Goal: Task Accomplishment & Management: Use online tool/utility

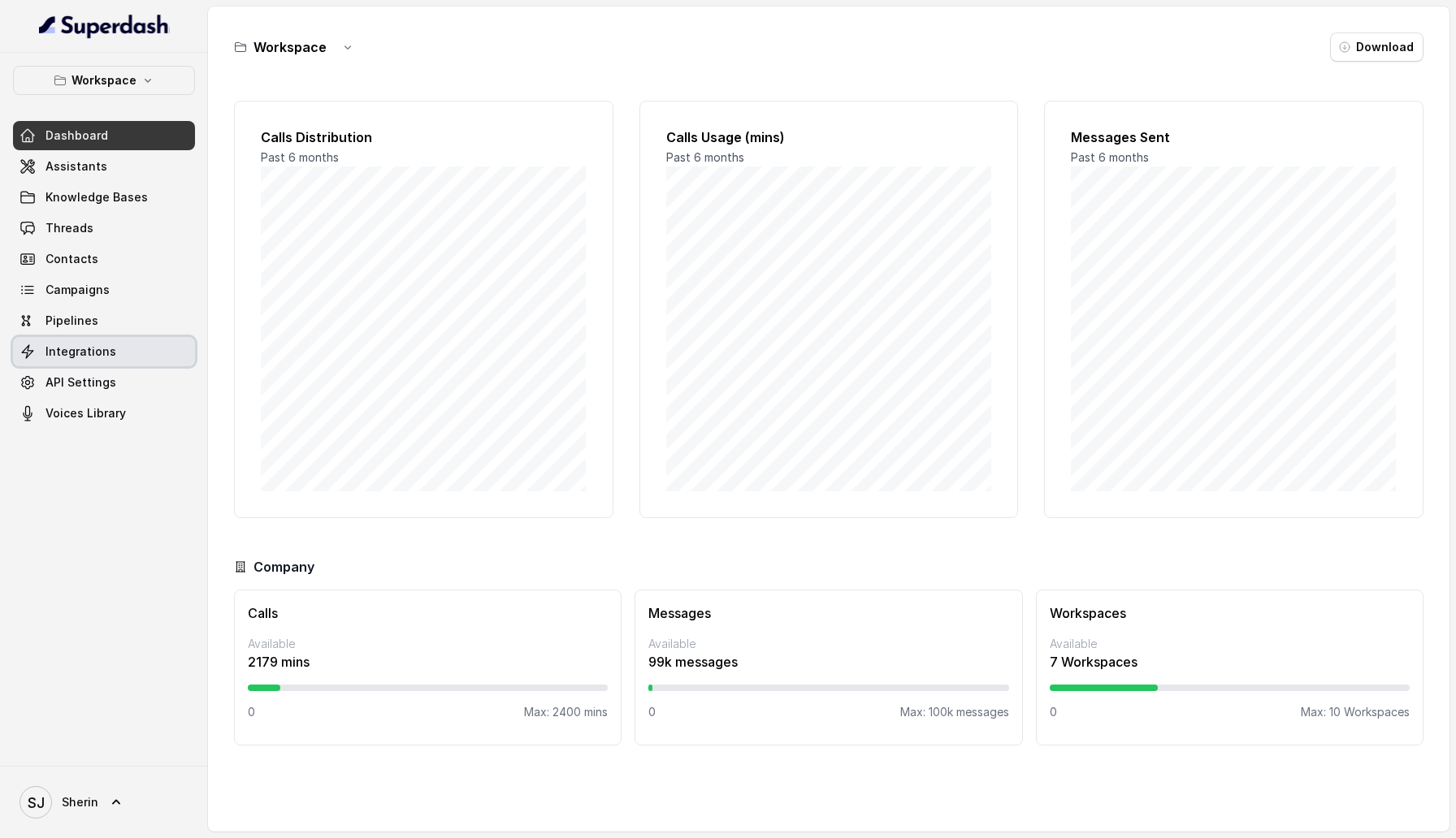
click at [88, 354] on span "Integrations" at bounding box center [81, 351] width 71 height 16
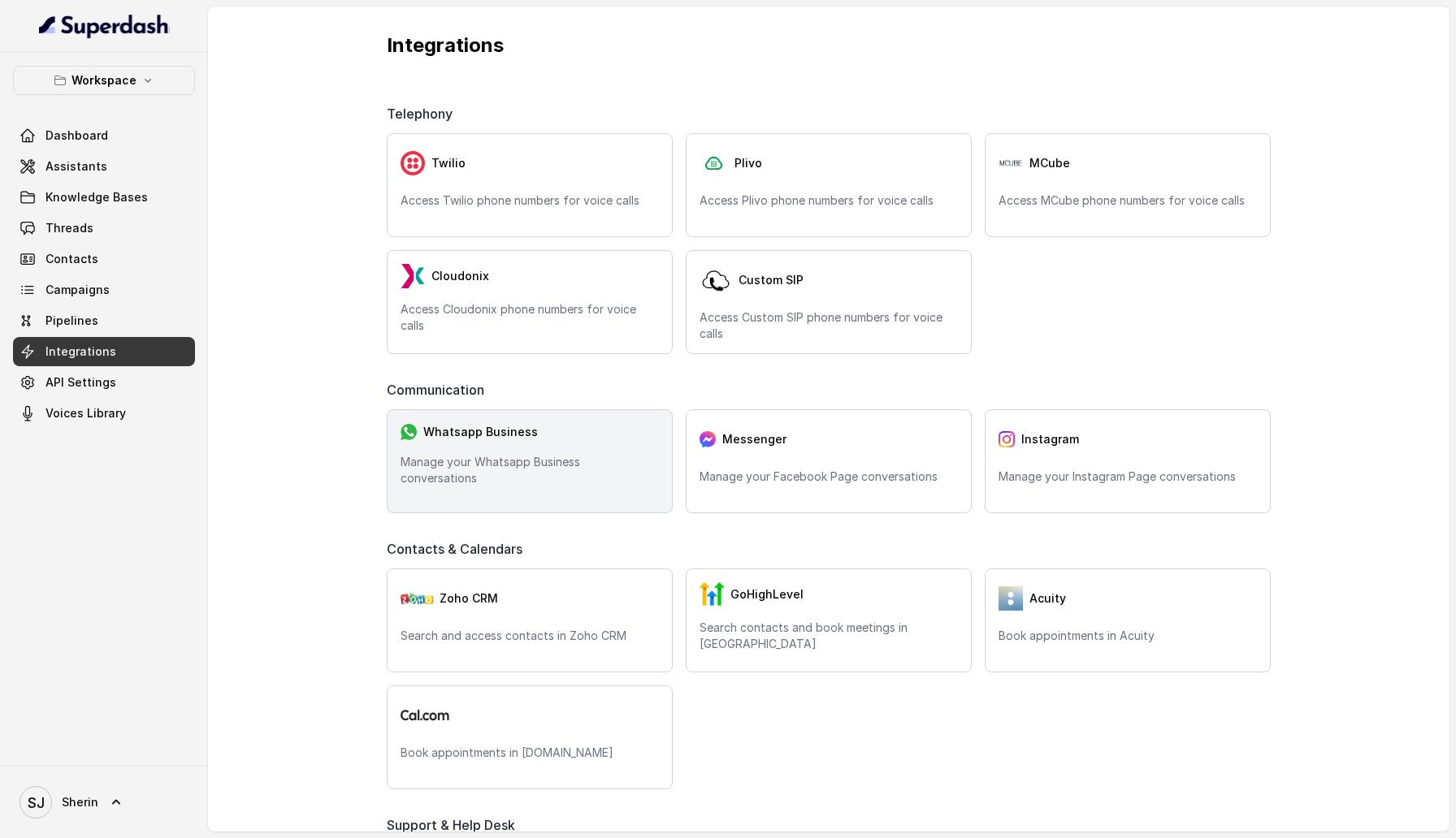
click at [605, 469] on p "Manage your Whatsapp Business conversations" at bounding box center [530, 470] width 259 height 33
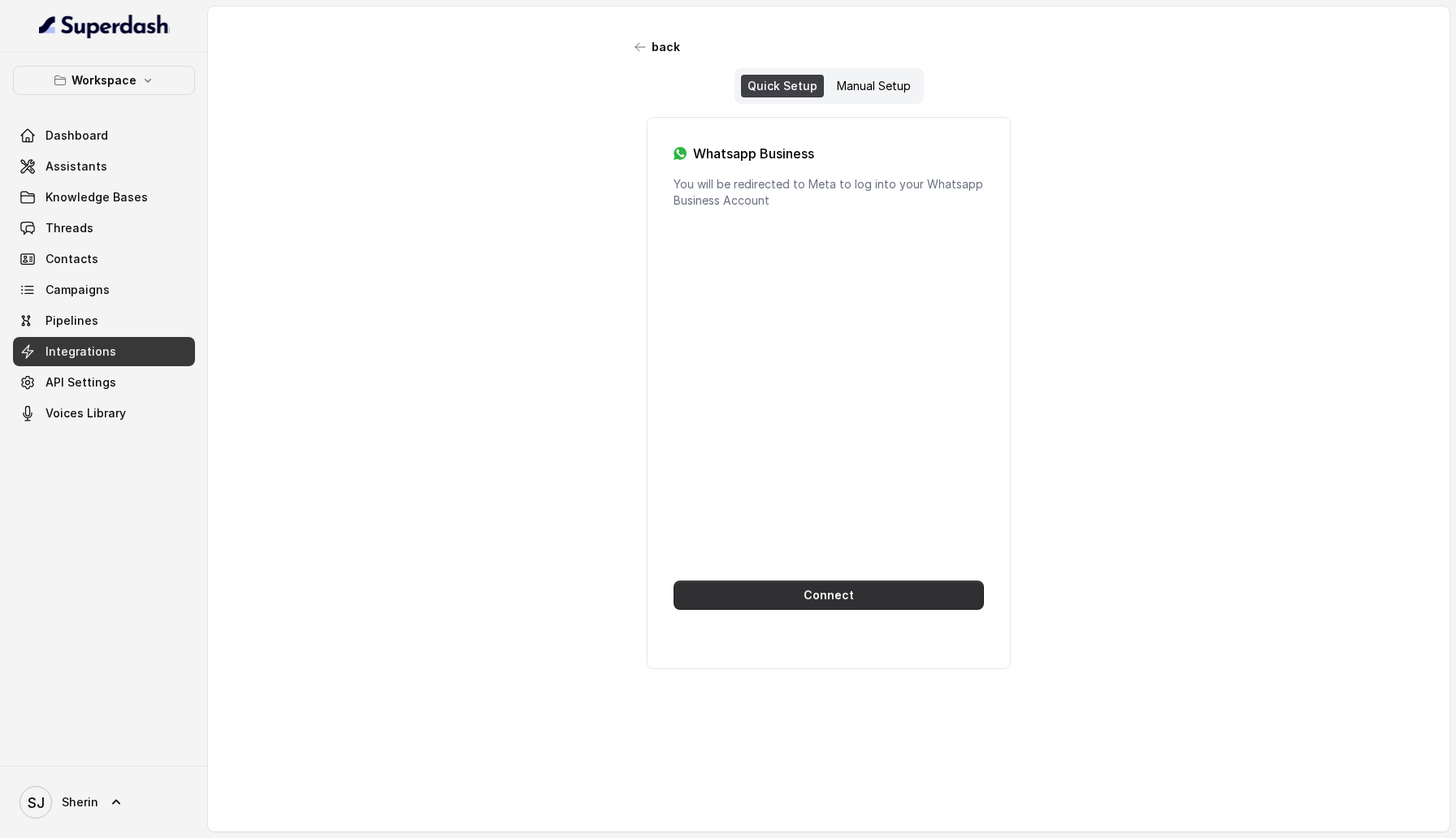
click at [810, 599] on button "Connect" at bounding box center [829, 595] width 310 height 29
click at [842, 599] on button "Connect" at bounding box center [829, 595] width 310 height 29
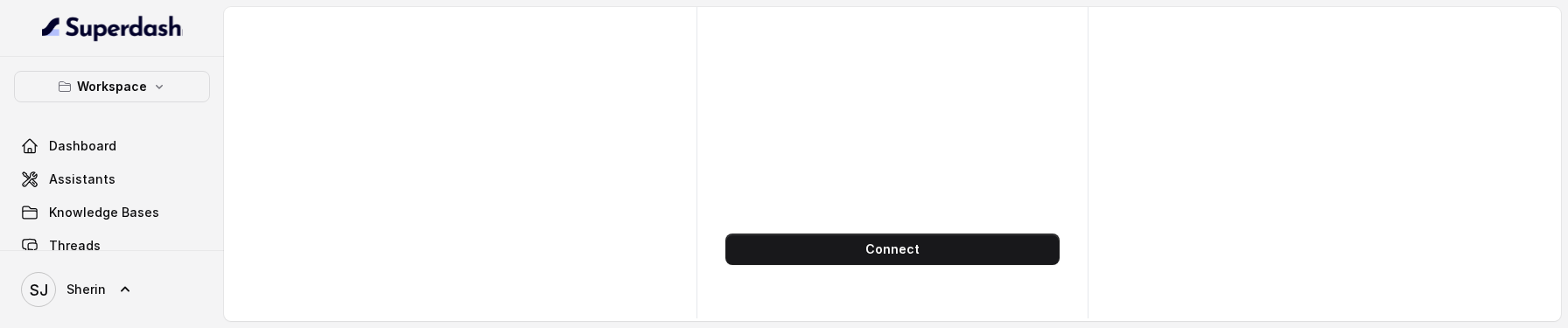
scroll to position [401, 0]
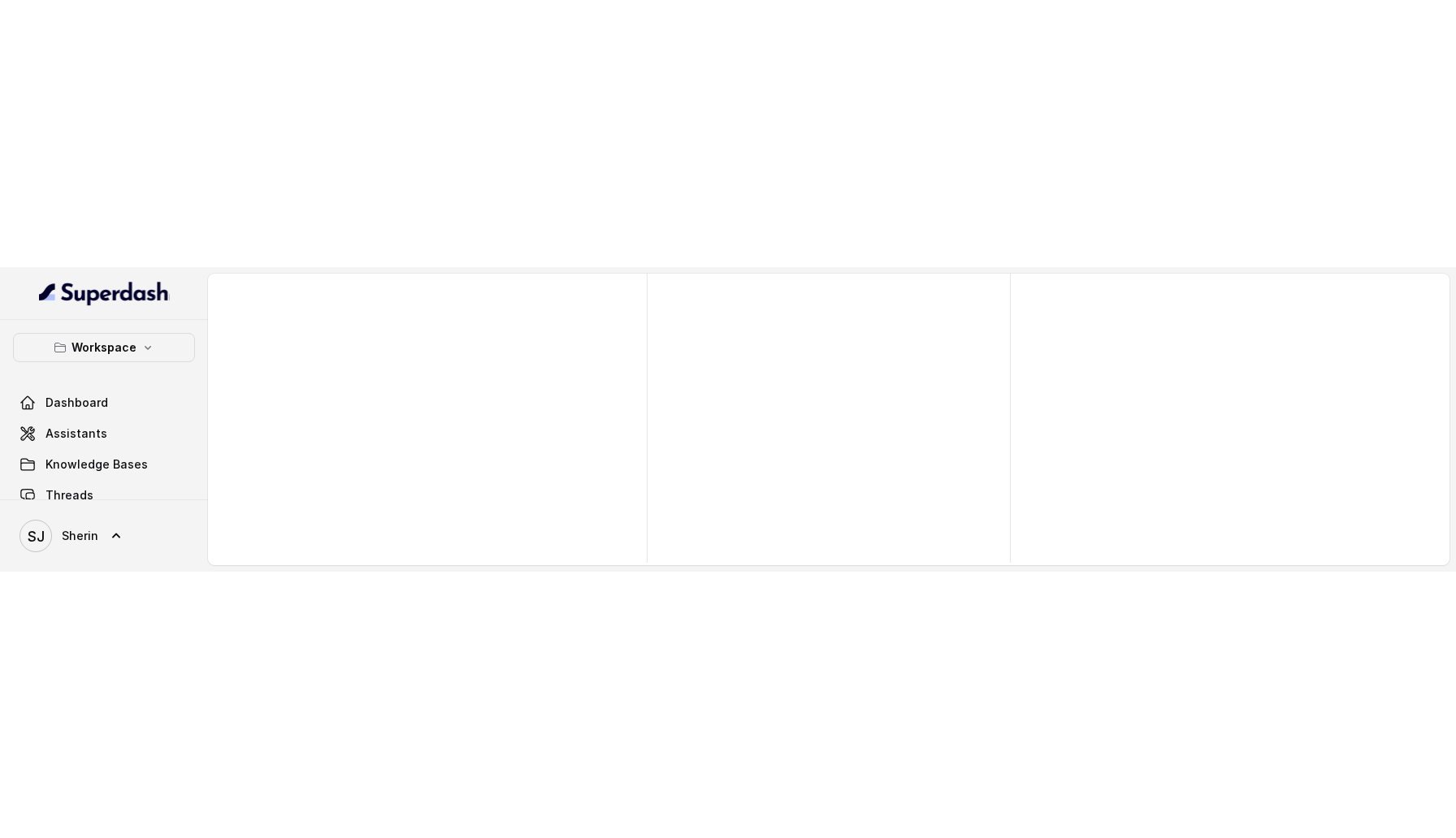
scroll to position [373, 0]
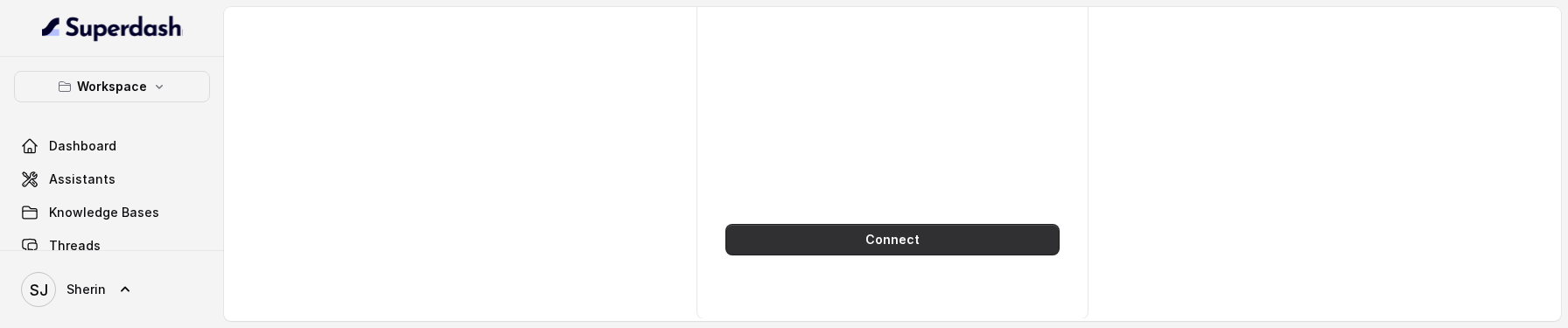
click at [854, 236] on button "Connect" at bounding box center [893, 239] width 334 height 32
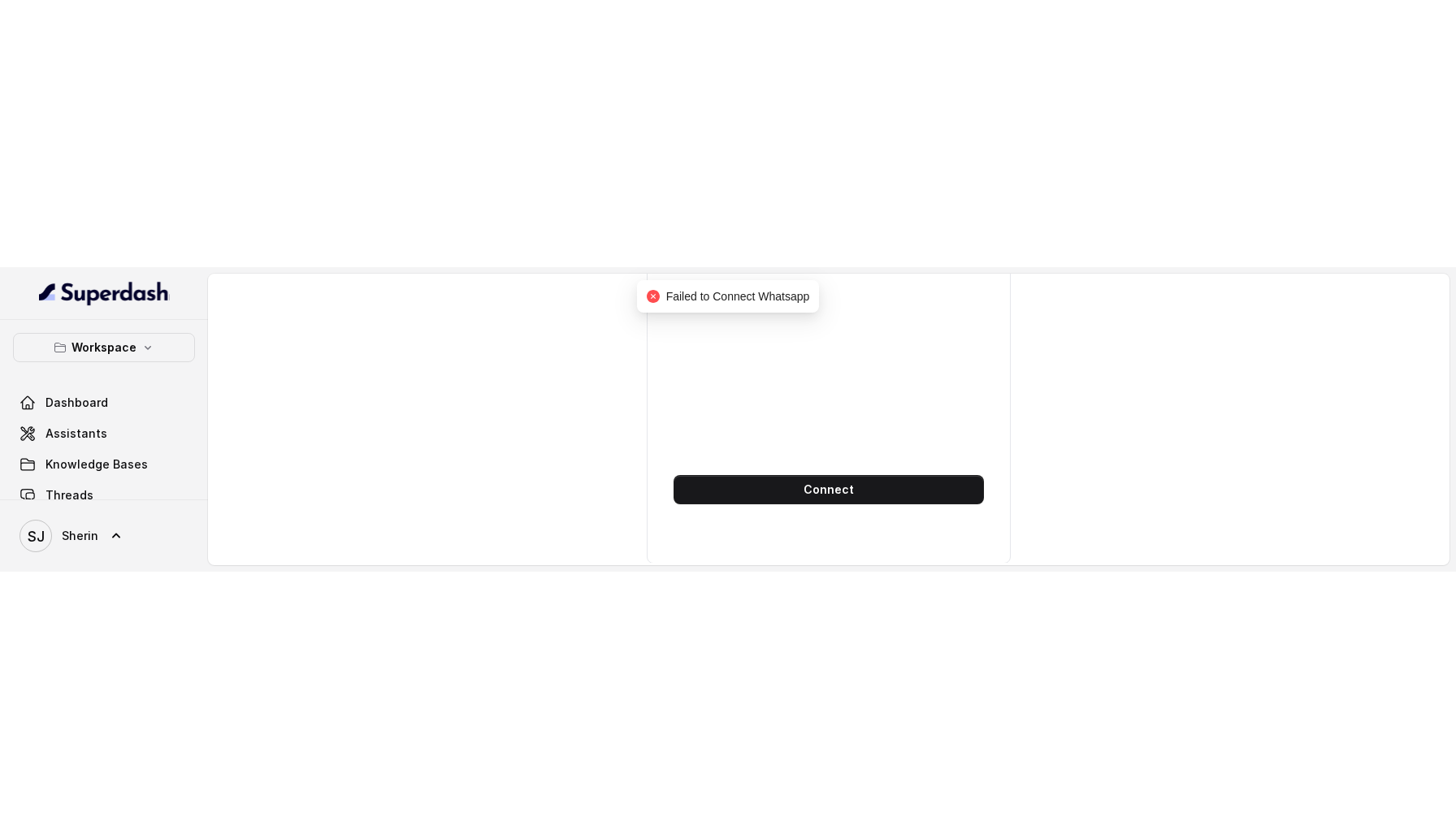
scroll to position [0, 0]
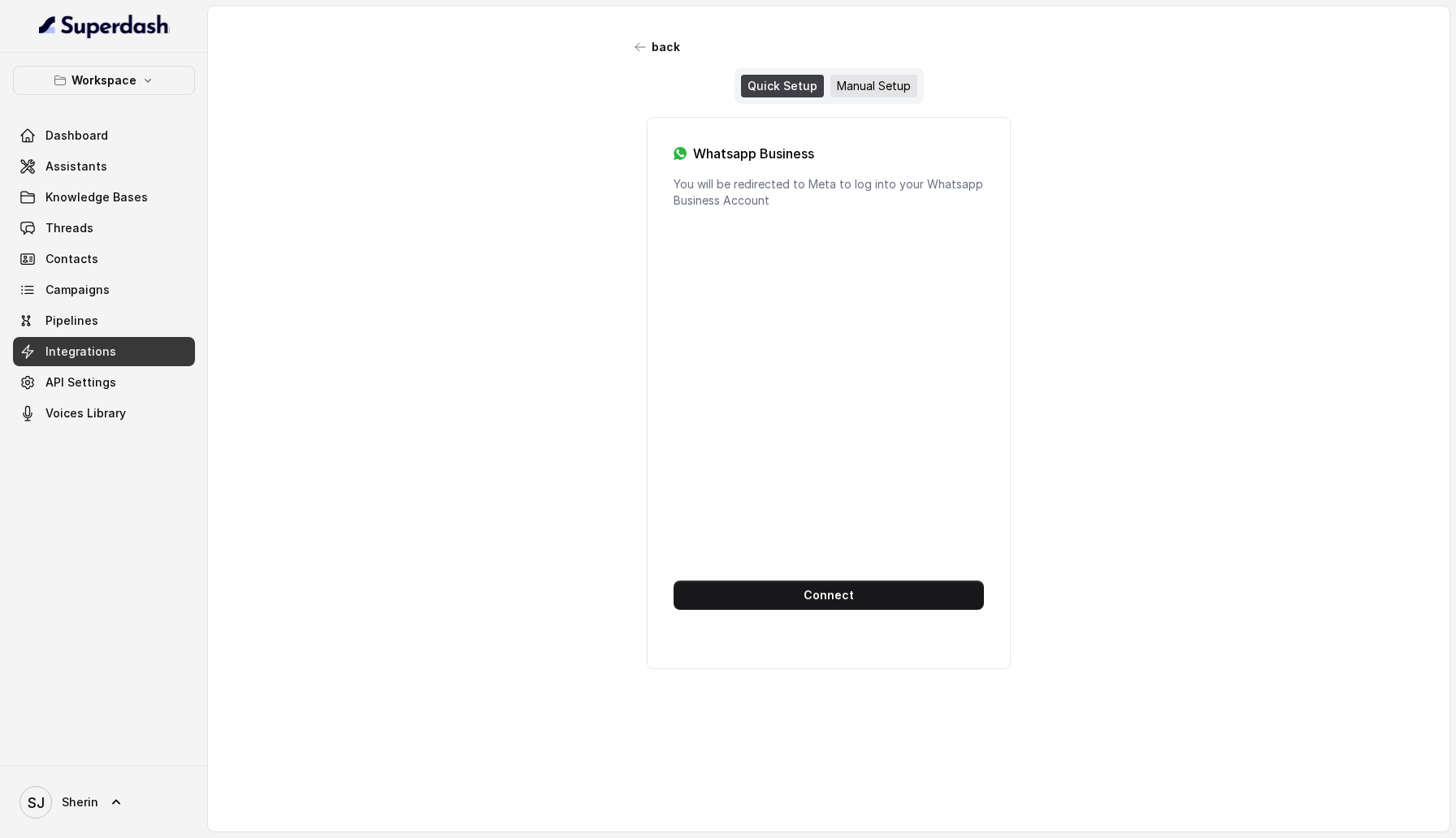
click at [868, 89] on div "Manual Setup" at bounding box center [874, 86] width 87 height 23
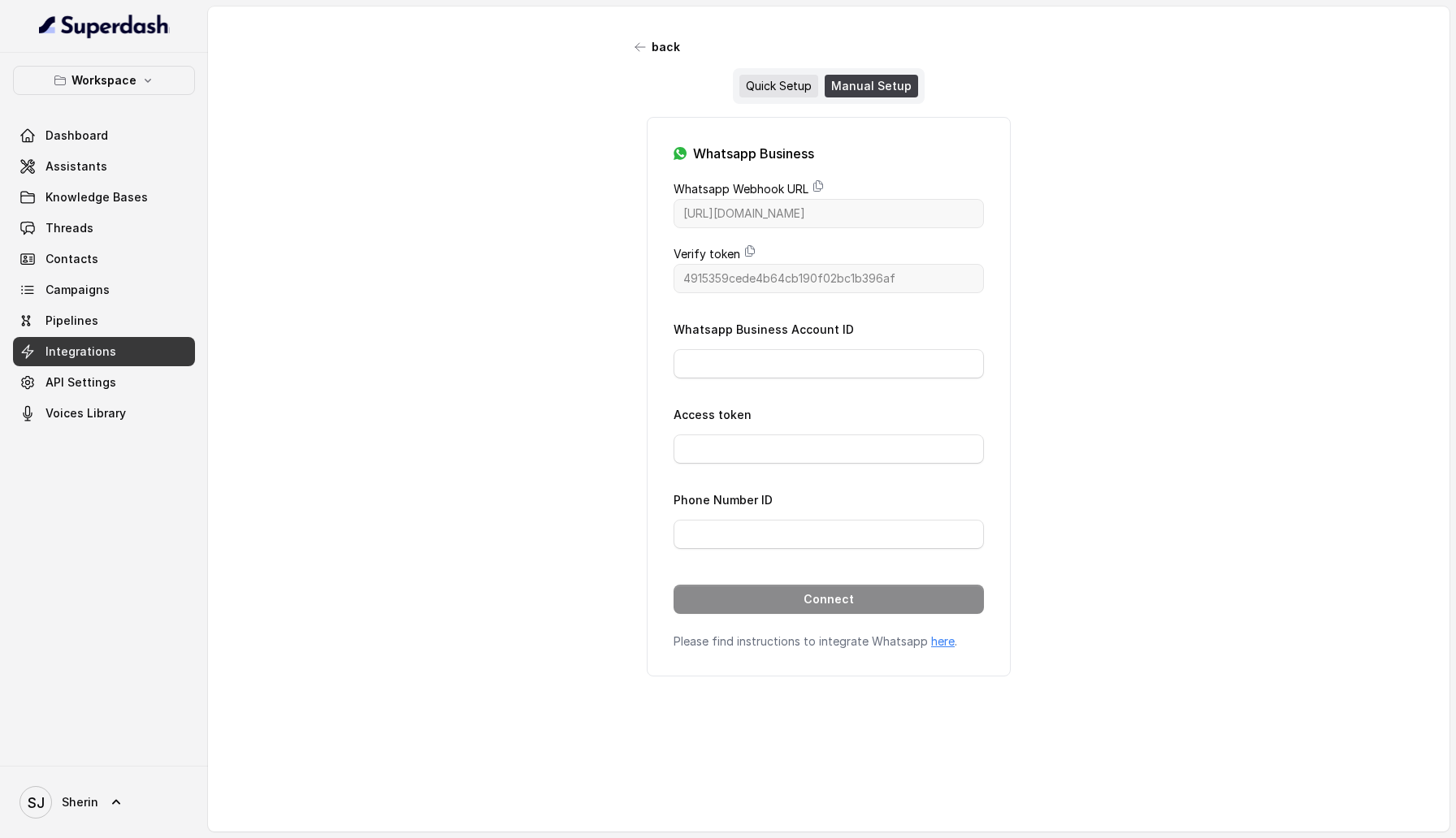
click at [791, 80] on div "Quick Setup" at bounding box center [779, 86] width 79 height 23
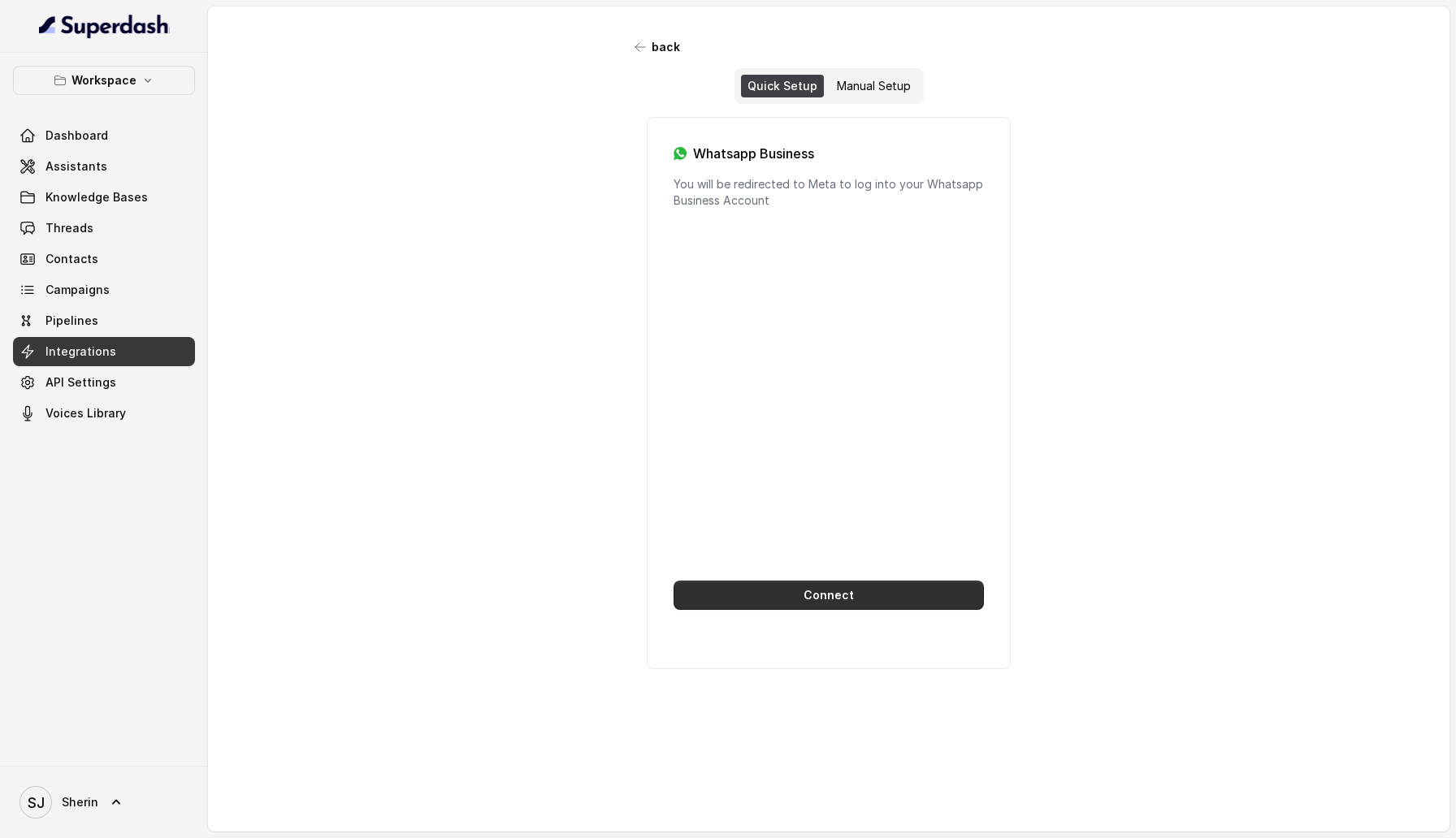
click at [784, 304] on button "Connect" at bounding box center [829, 595] width 310 height 29
click at [871, 88] on div "Manual Setup" at bounding box center [874, 86] width 87 height 23
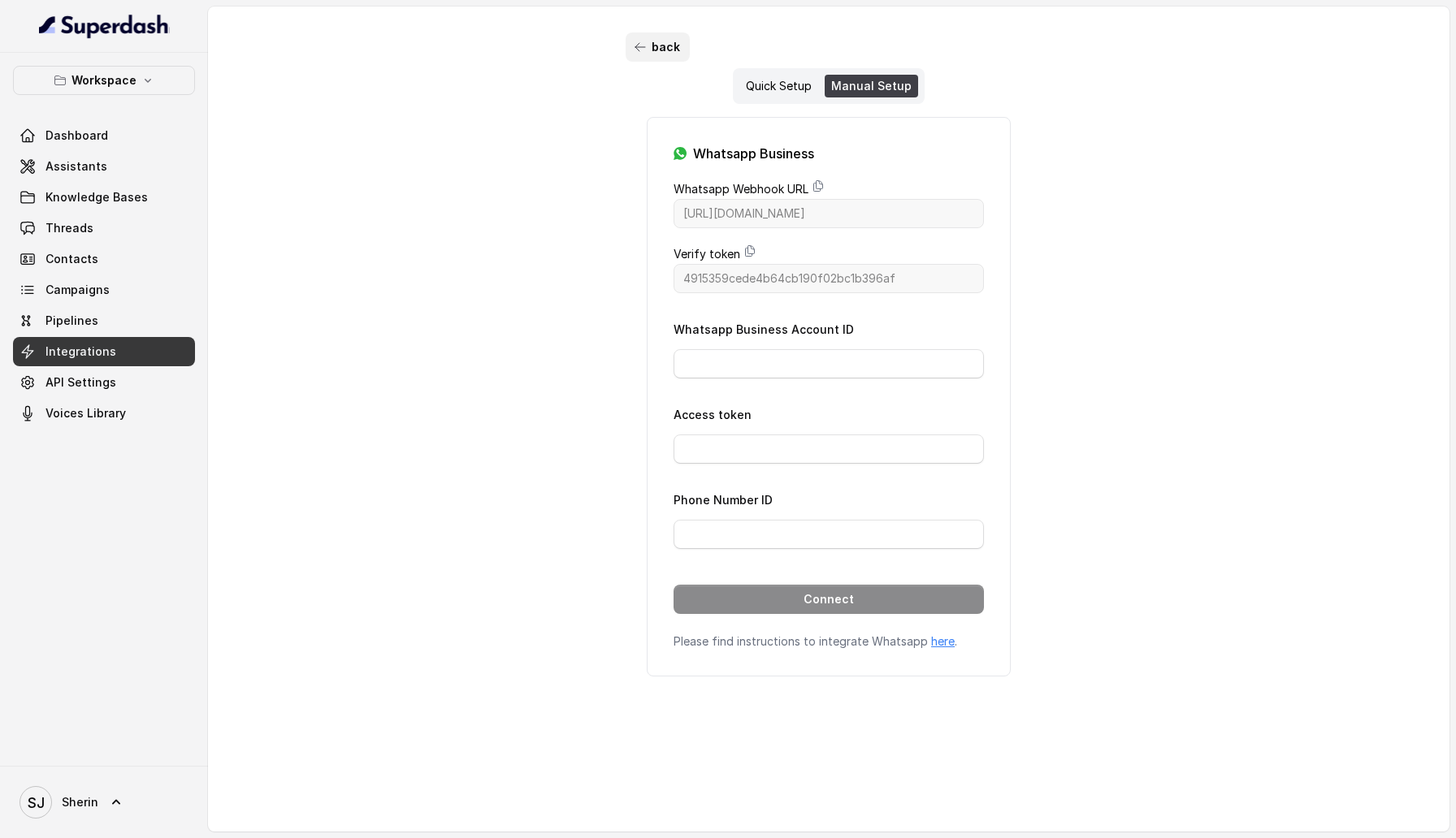
click at [657, 56] on button "back" at bounding box center [658, 47] width 64 height 29
